Goal: Information Seeking & Learning: Understand process/instructions

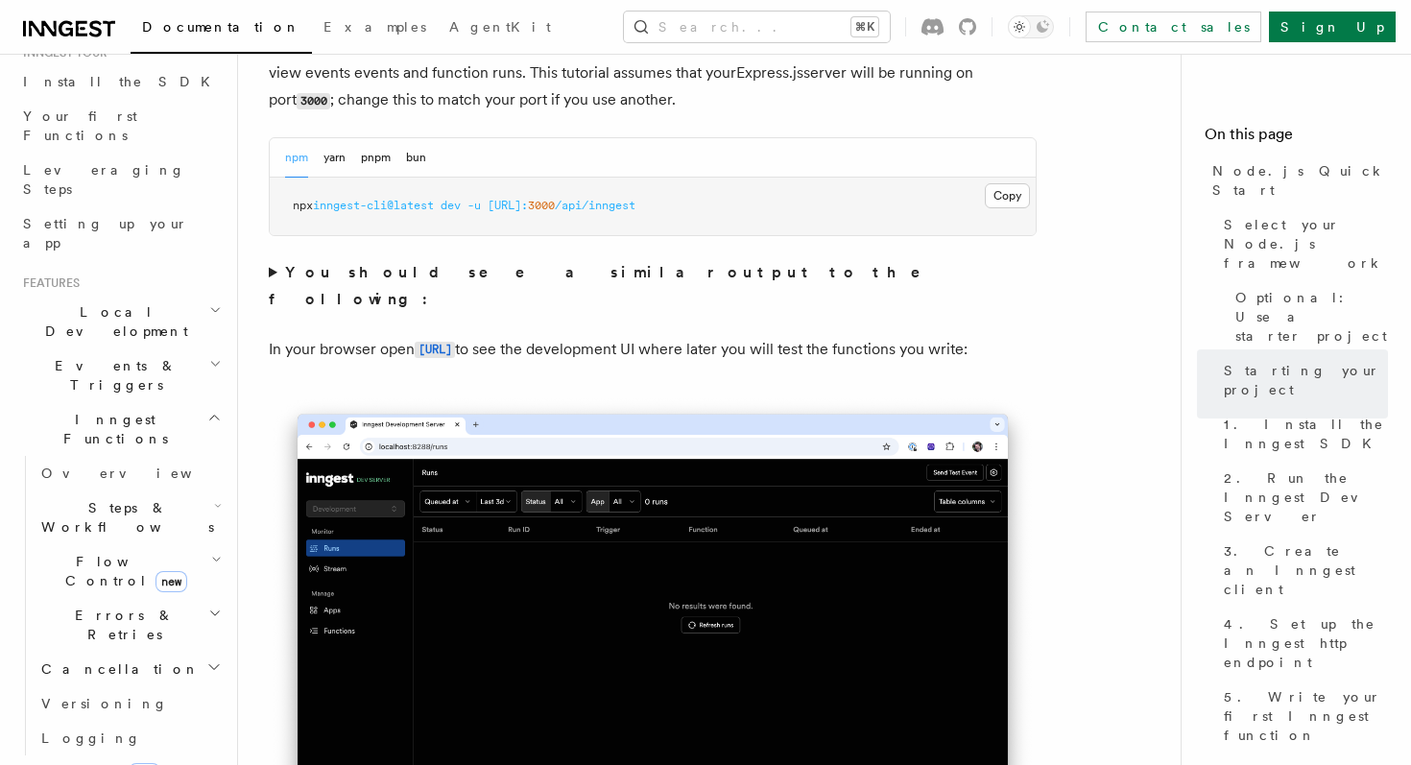
scroll to position [1603, 0]
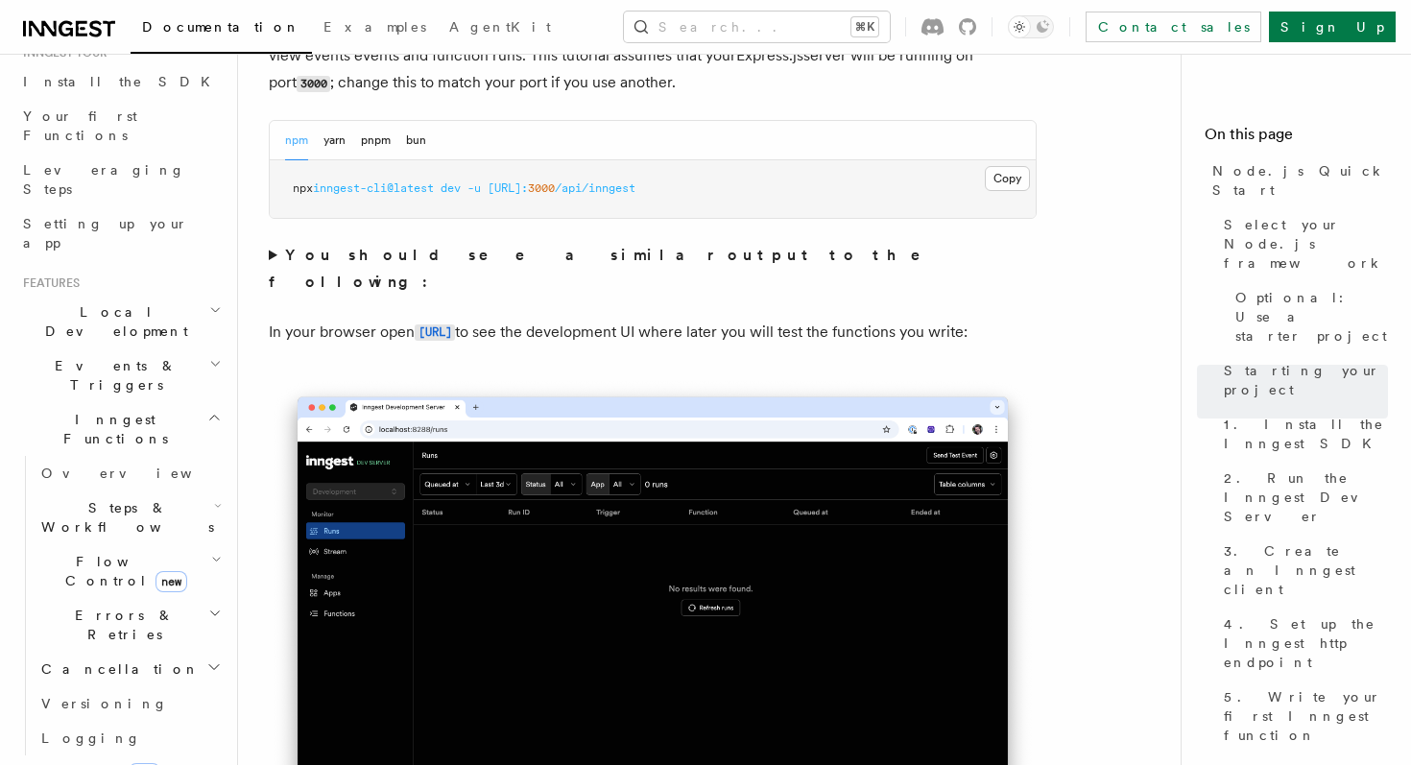
click at [218, 552] on icon "button" at bounding box center [216, 559] width 11 height 15
click at [218, 558] on icon "button" at bounding box center [216, 560] width 7 height 4
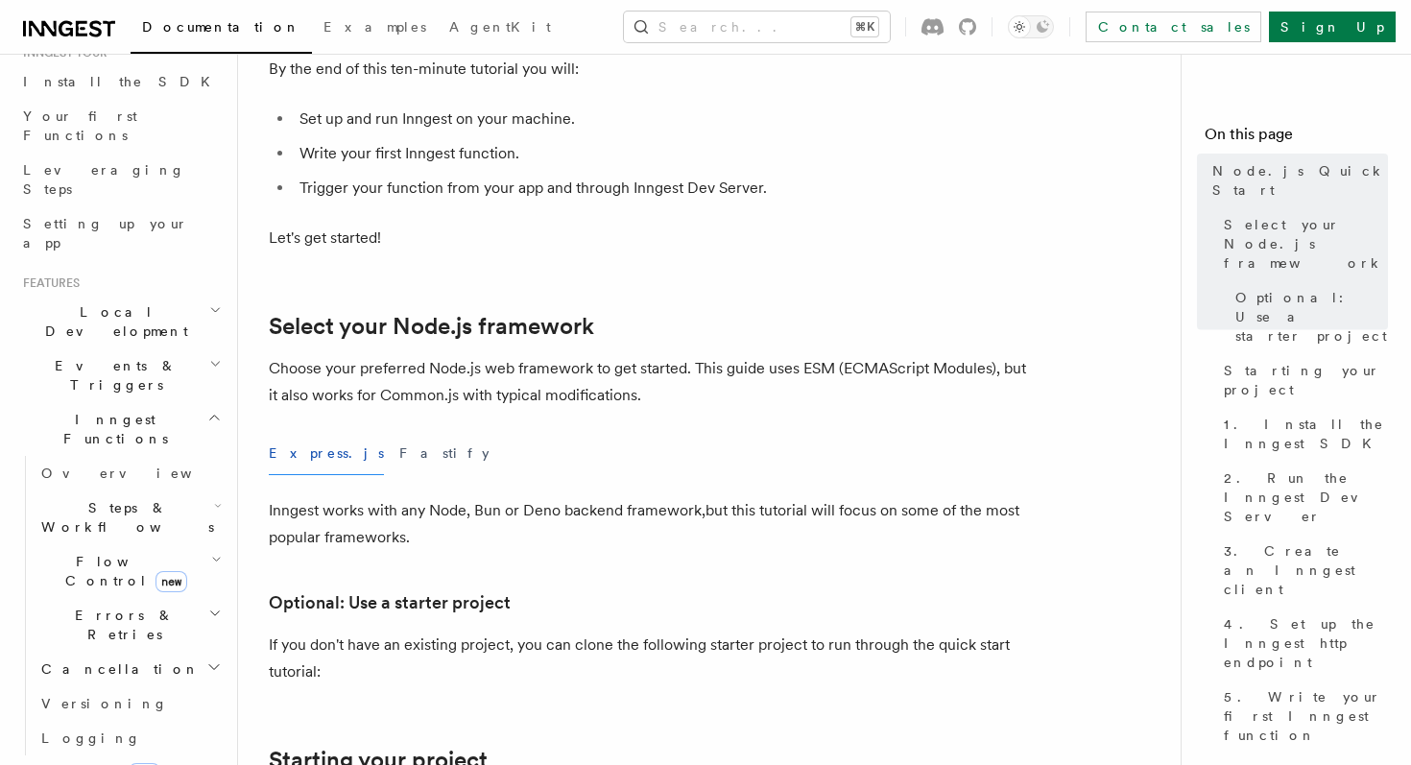
scroll to position [0, 0]
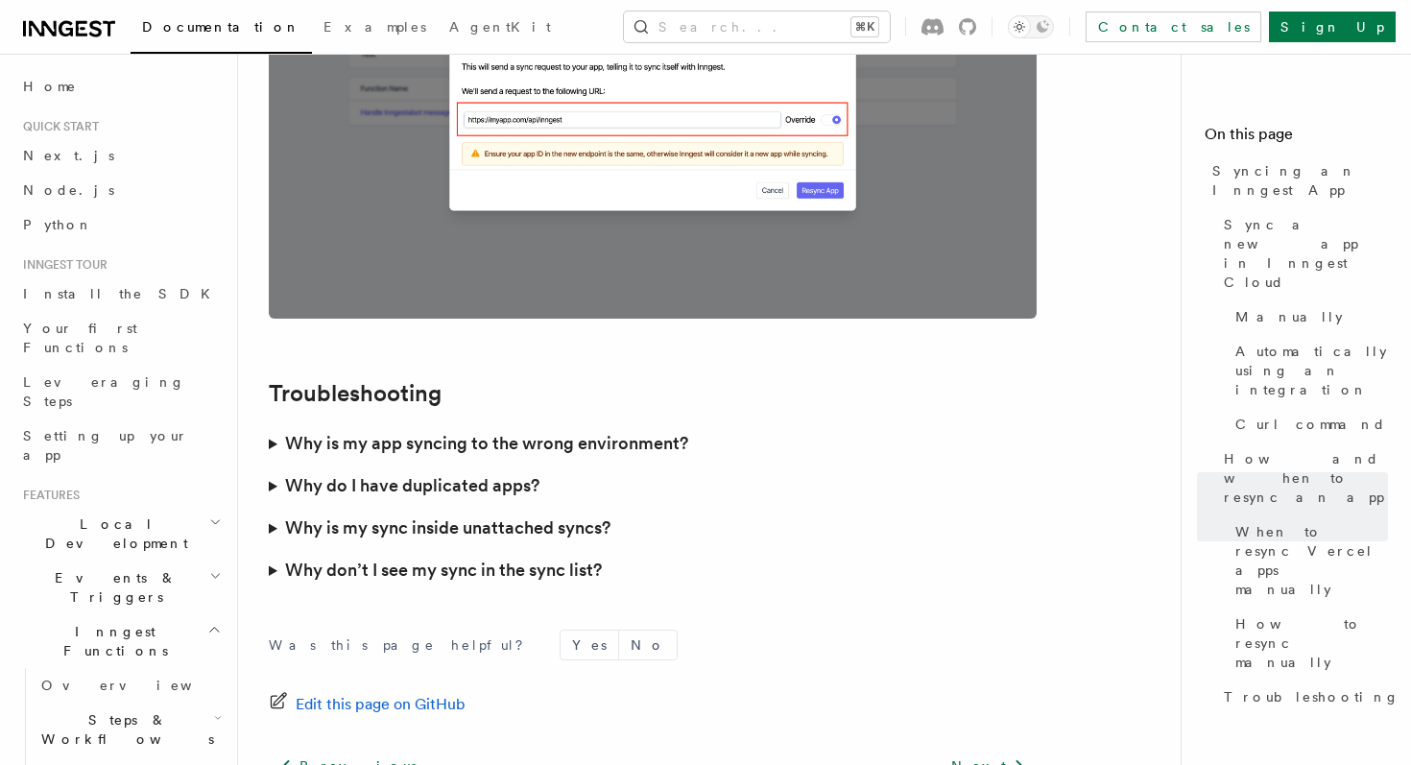
scroll to position [5467, 0]
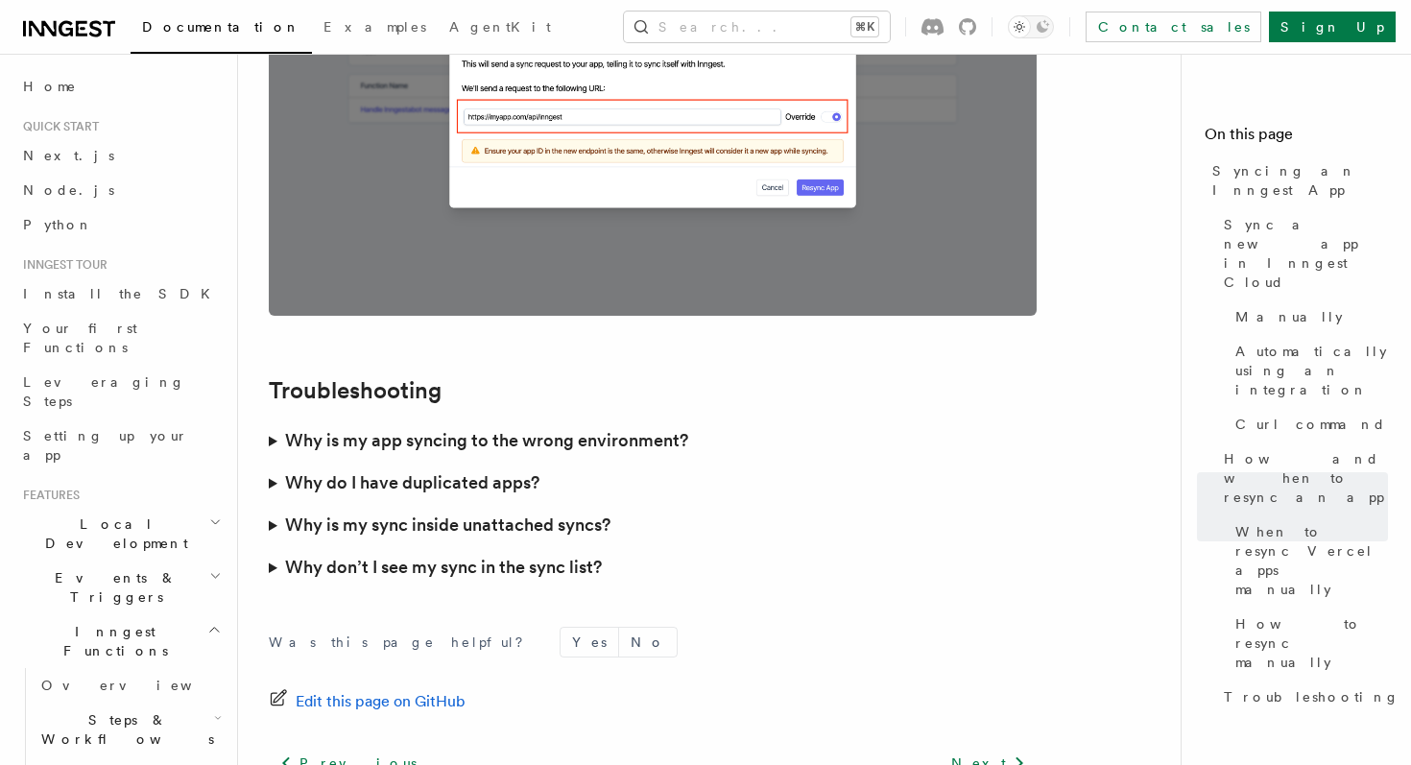
click at [276, 420] on summary "Why is my app syncing to the wrong environment?" at bounding box center [653, 441] width 768 height 42
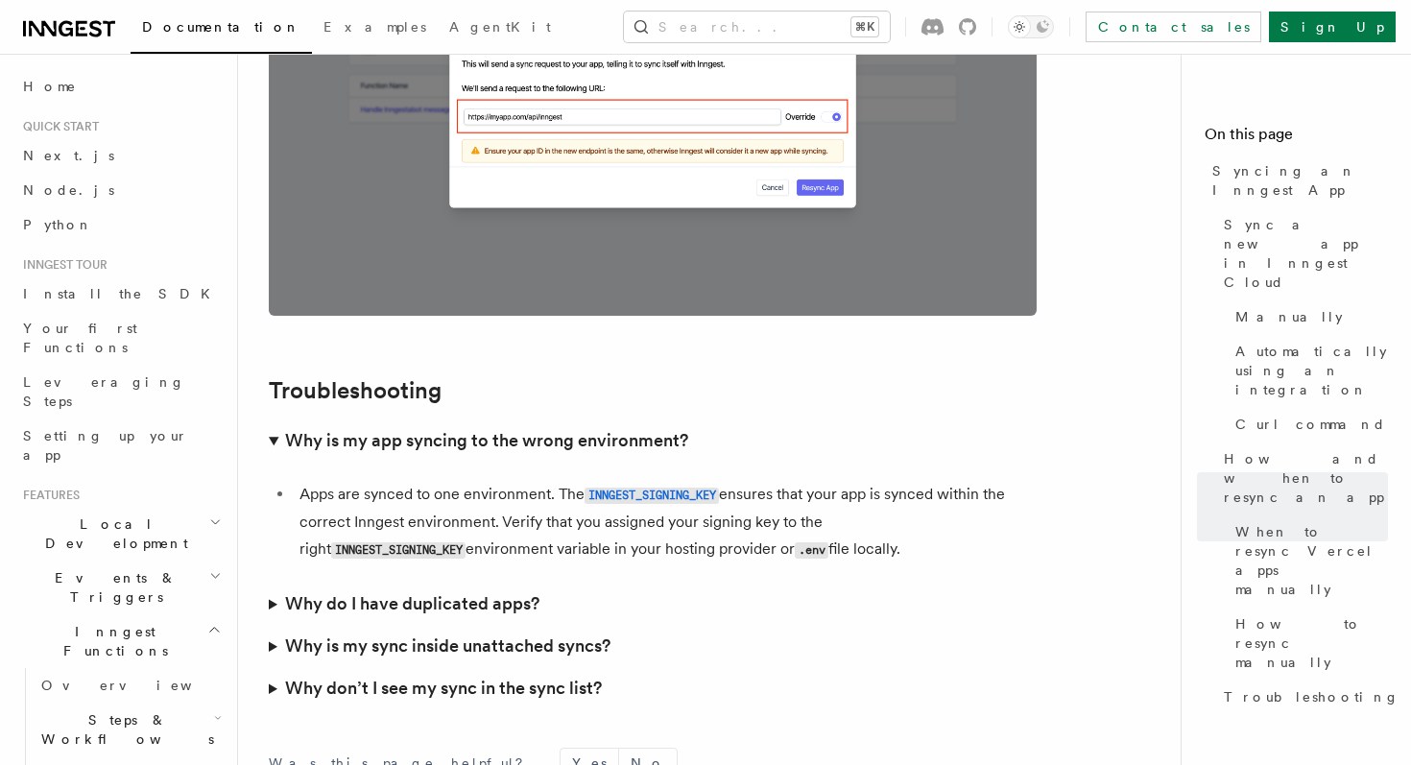
click at [276, 420] on summary "Why is my app syncing to the wrong environment?" at bounding box center [653, 441] width 768 height 42
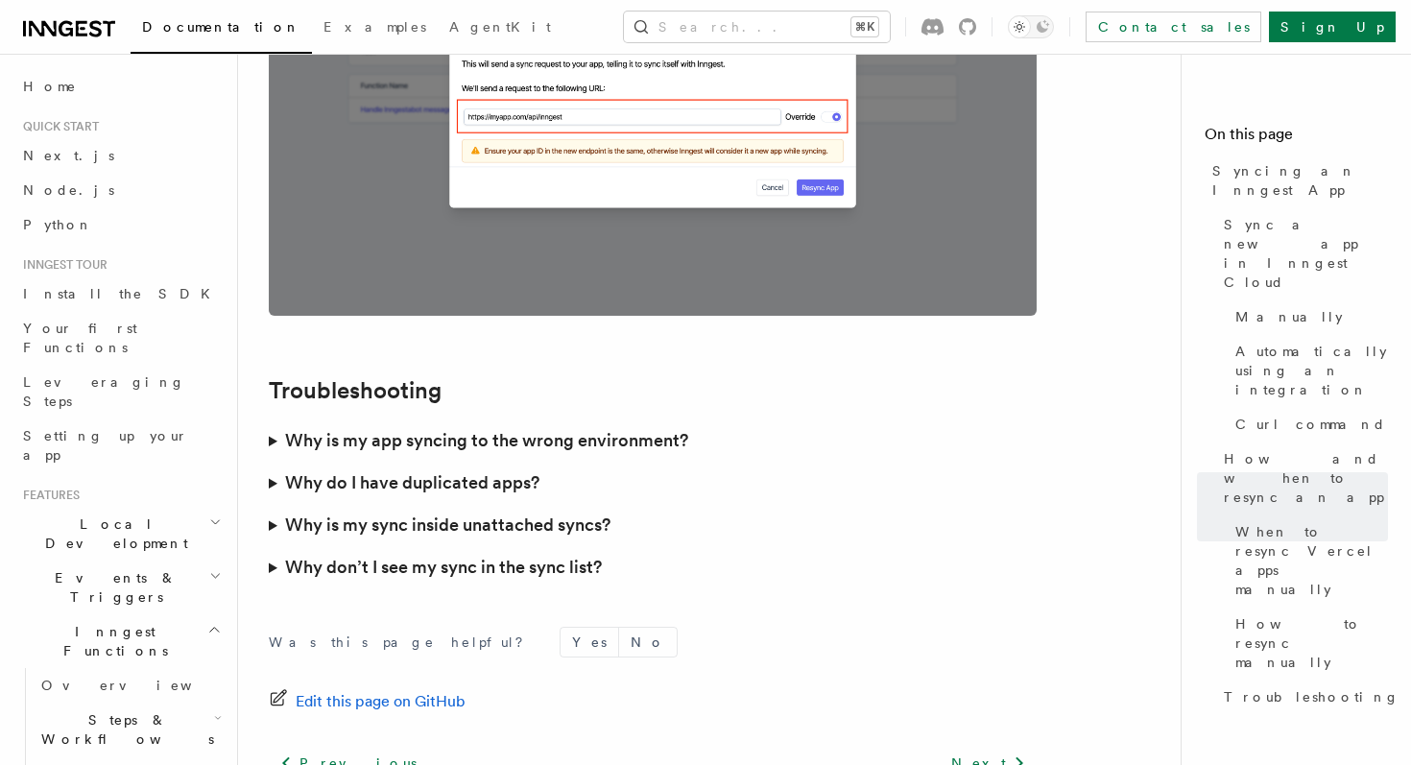
click at [276, 420] on summary "Why is my app syncing to the wrong environment?" at bounding box center [653, 441] width 768 height 42
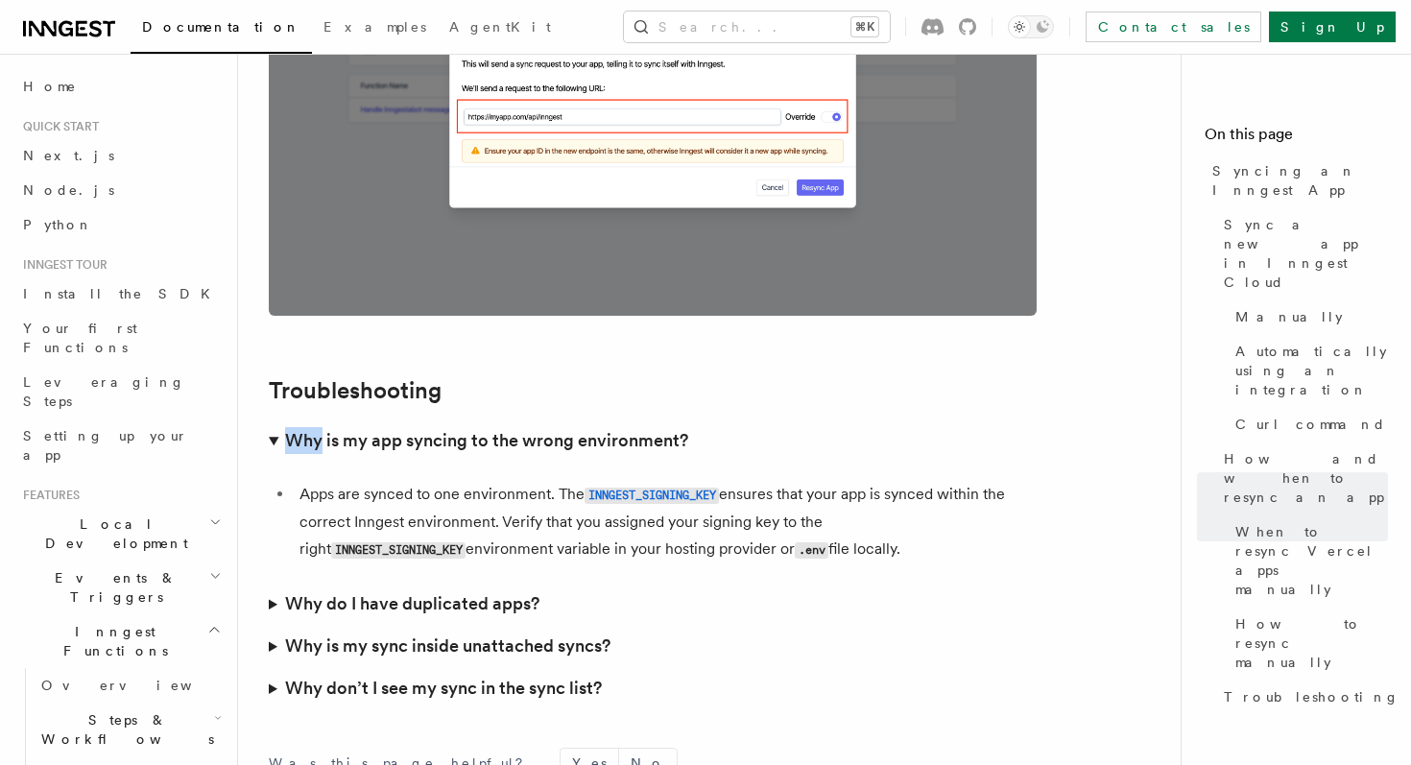
click at [273, 420] on summary "Why is my app syncing to the wrong environment?" at bounding box center [653, 441] width 768 height 42
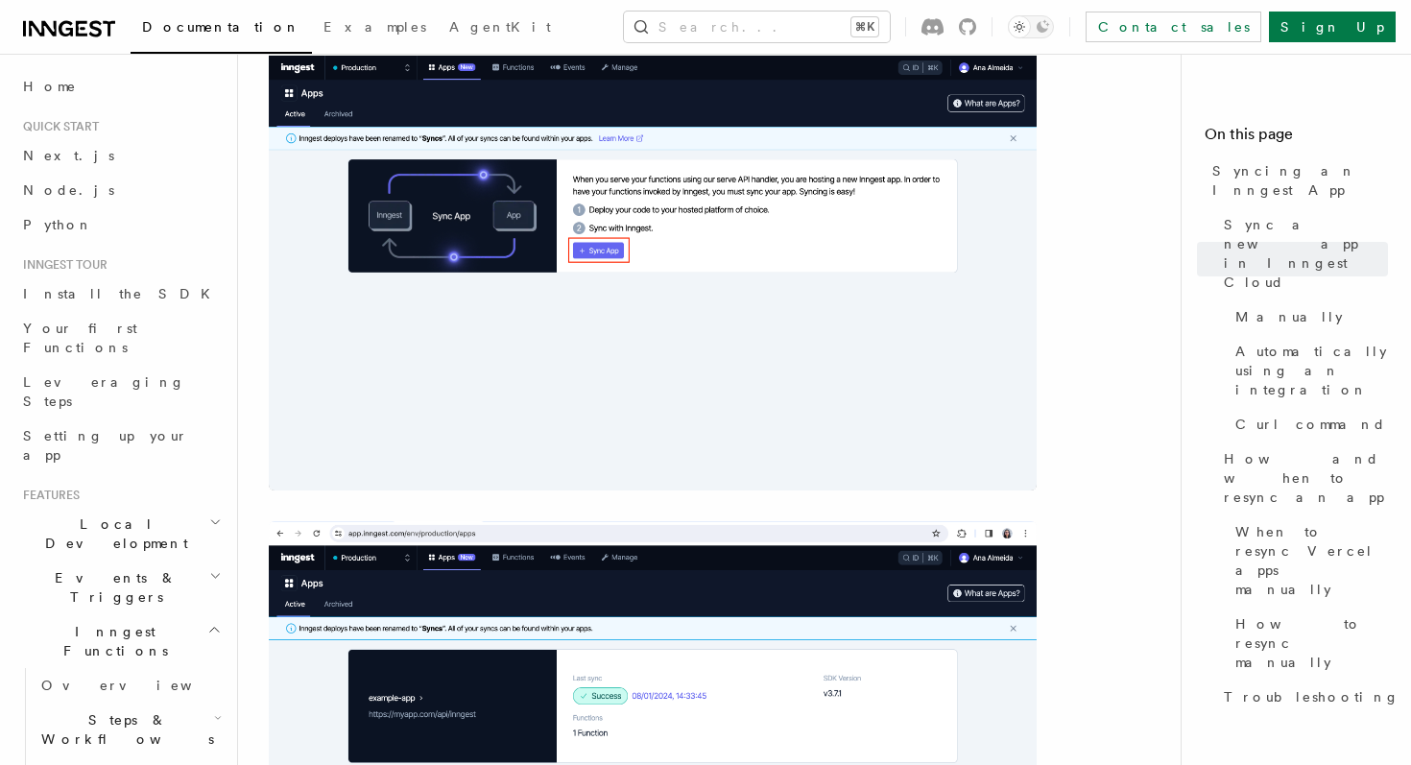
scroll to position [0, 0]
